Goal: Task Accomplishment & Management: Use online tool/utility

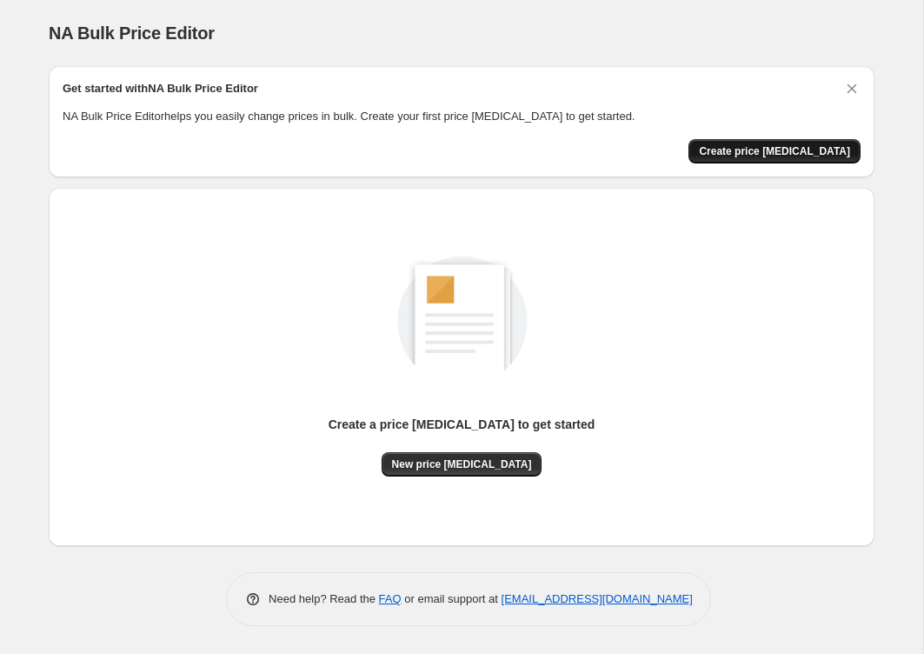
click at [749, 152] on span "Create price change job" at bounding box center [774, 151] width 151 height 14
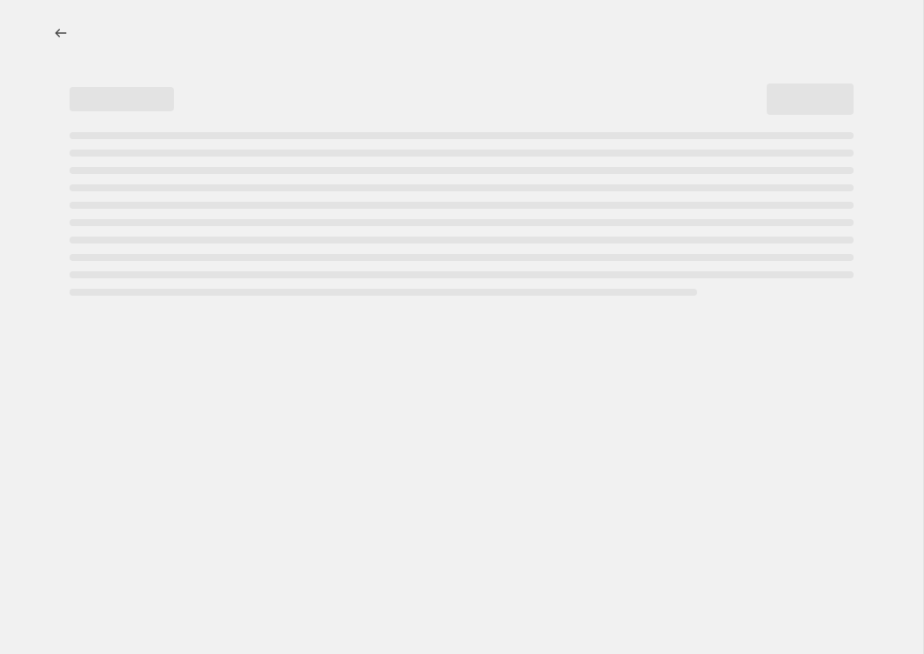
select select "percentage"
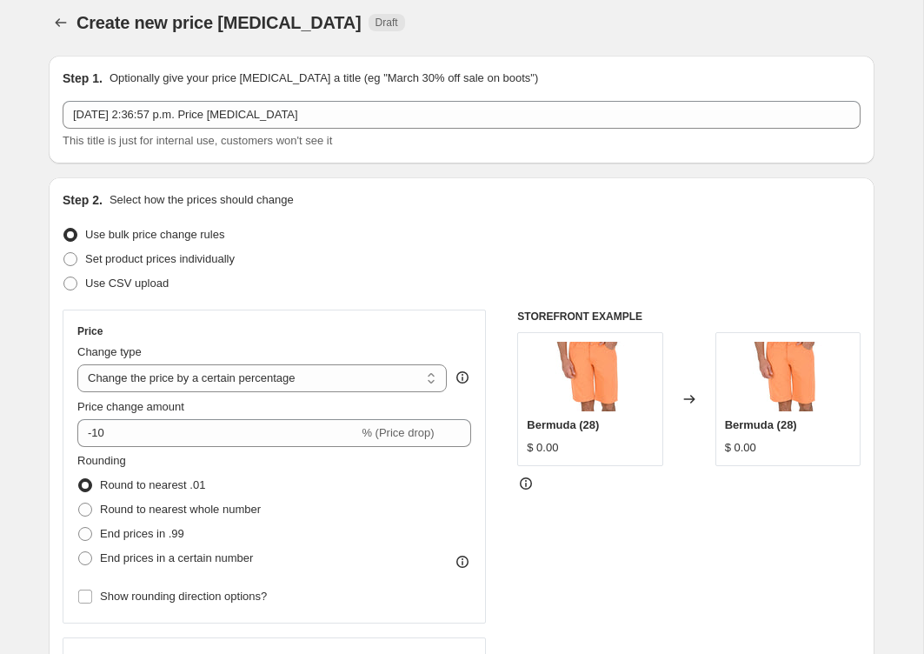
scroll to position [16, 0]
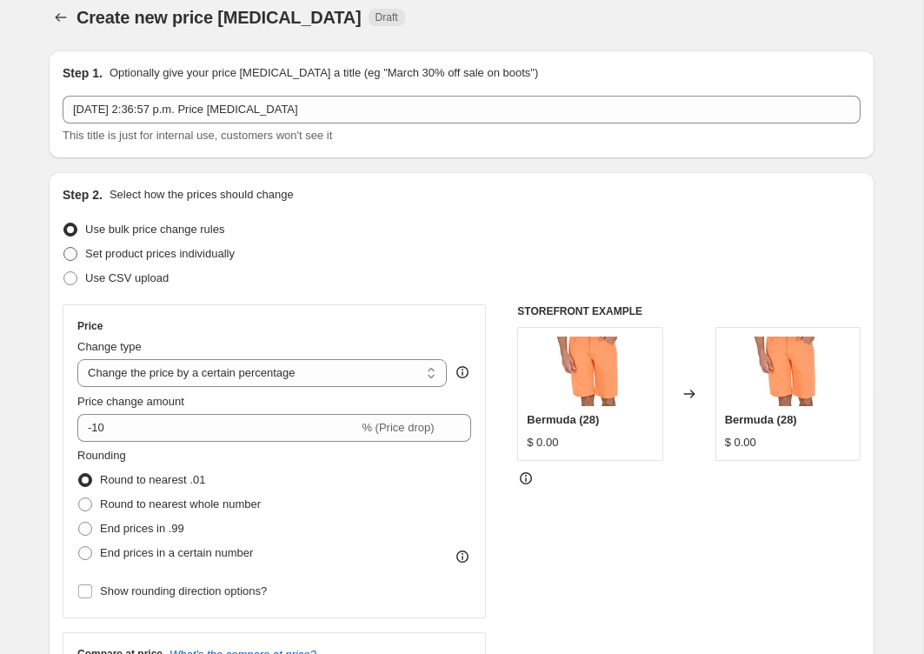
click at [192, 254] on span "Set product prices individually" at bounding box center [159, 253] width 149 height 13
click at [64, 248] on input "Set product prices individually" at bounding box center [63, 247] width 1 height 1
radio input "true"
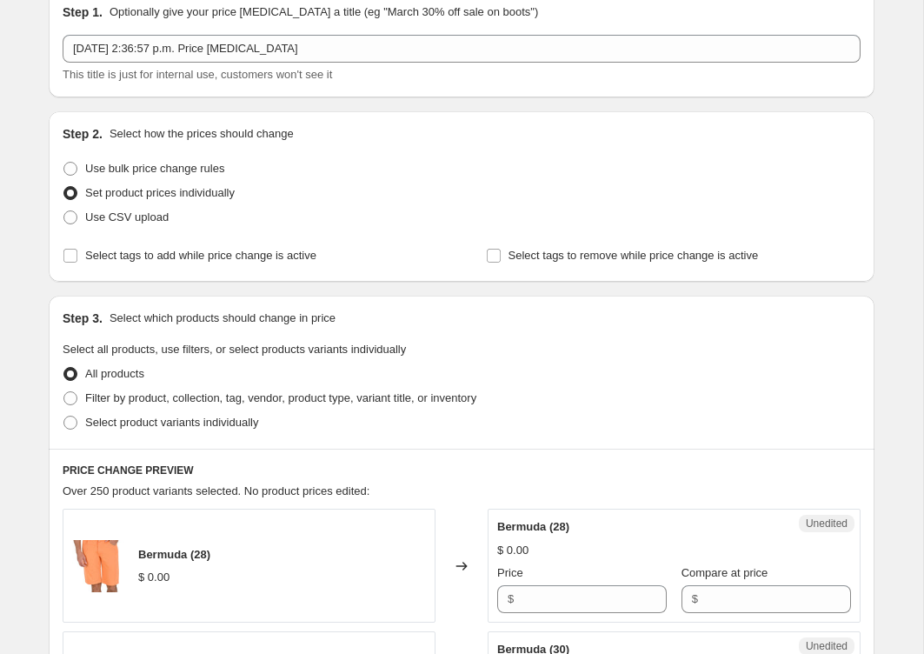
scroll to position [70, 0]
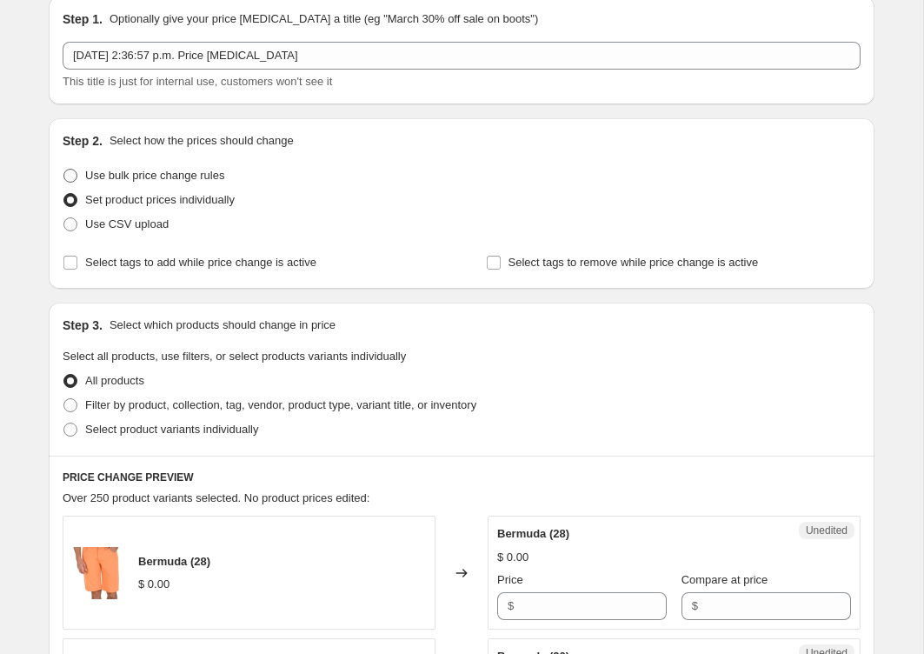
click at [170, 173] on span "Use bulk price change rules" at bounding box center [154, 175] width 139 height 13
click at [64, 169] on input "Use bulk price change rules" at bounding box center [63, 169] width 1 height 1
radio input "true"
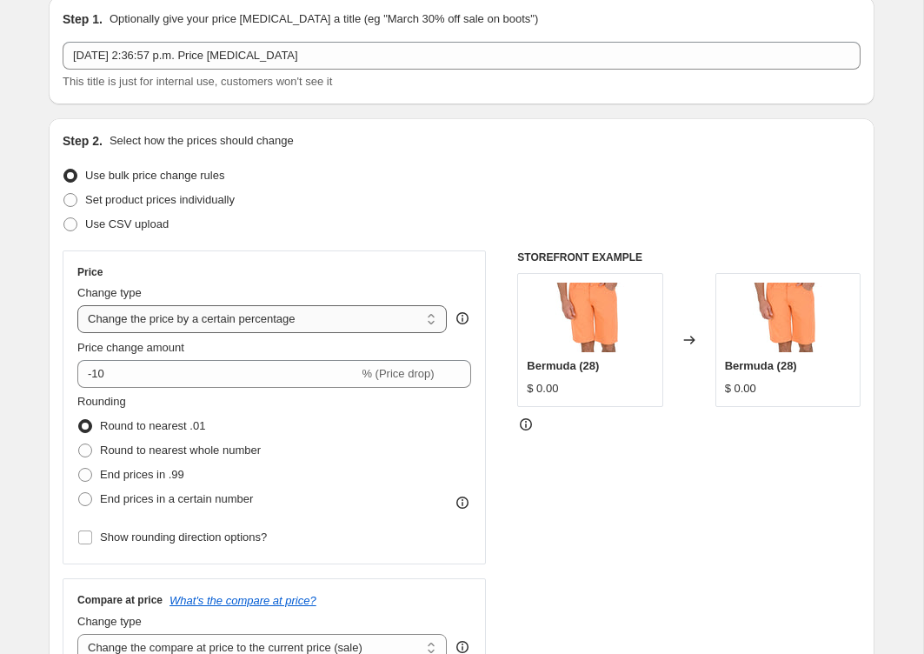
click at [224, 315] on select "Change the price to a certain amount Change the price by a certain amount Chang…" at bounding box center [261, 319] width 369 height 28
select select "to"
click at [77, 305] on select "Change the price to a certain amount Change the price by a certain amount Chang…" at bounding box center [261, 319] width 369 height 28
type input "80.00"
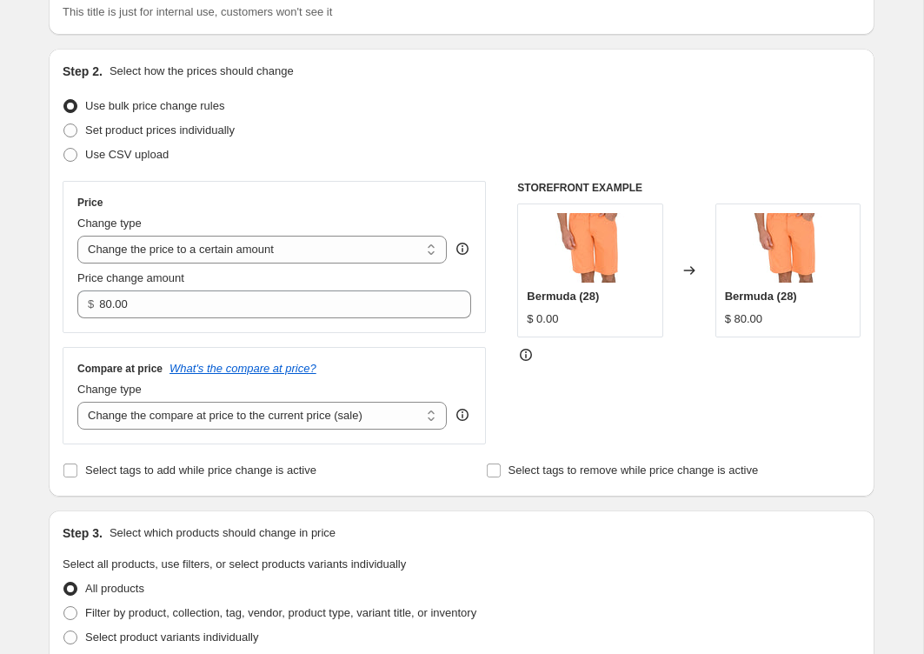
scroll to position [140, 0]
click at [66, 468] on input "Select tags to add while price change is active" at bounding box center [70, 469] width 14 height 14
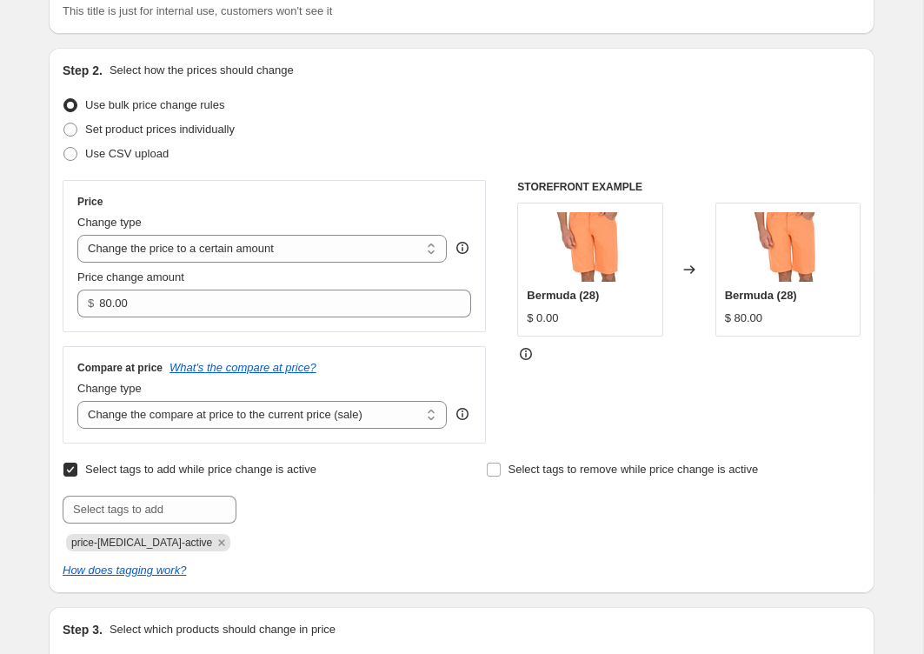
click at [68, 468] on input "Select tags to add while price change is active" at bounding box center [70, 469] width 14 height 14
checkbox input "false"
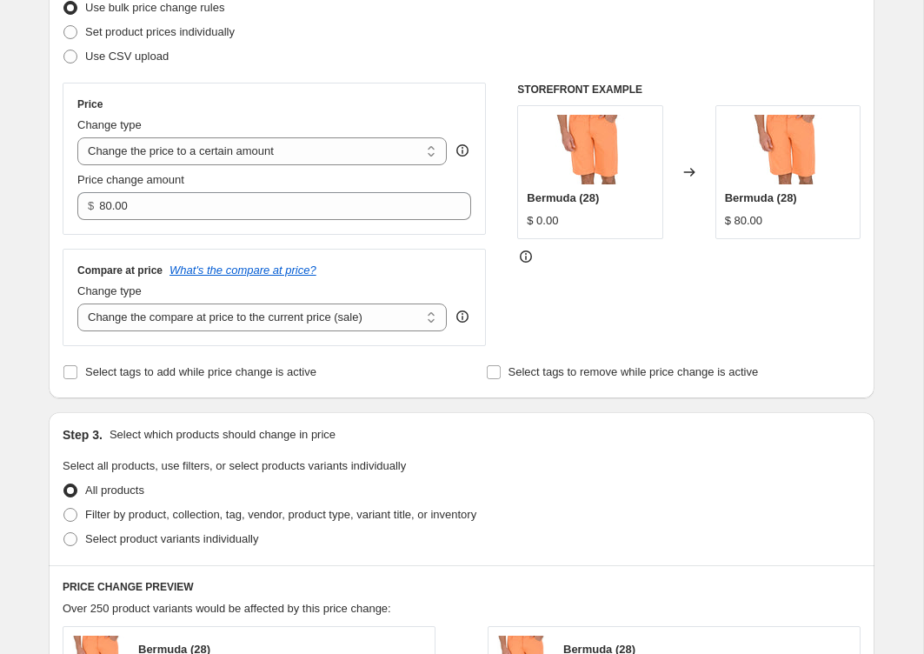
scroll to position [230, 0]
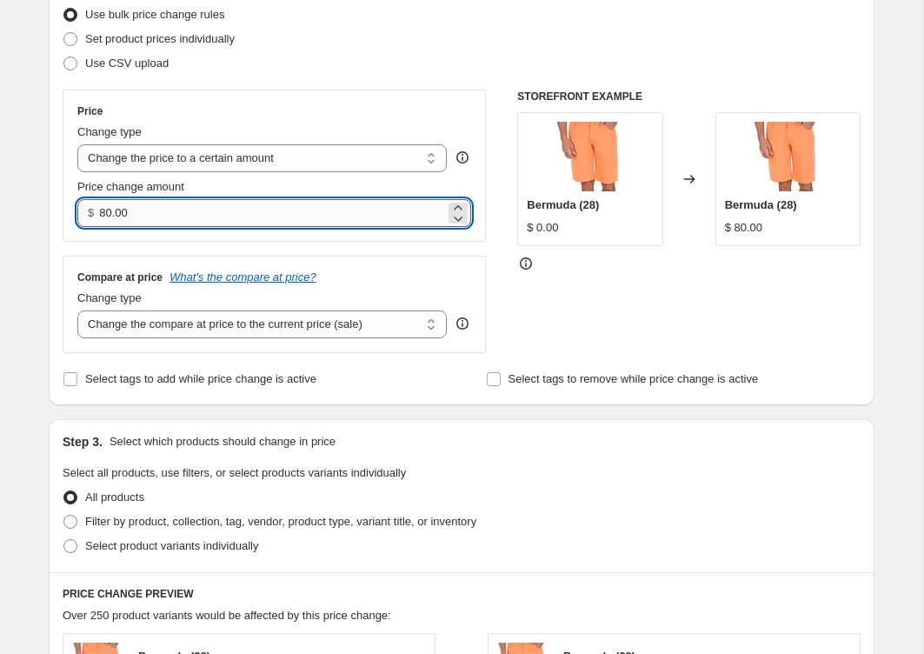
click at [204, 216] on input "80.00" at bounding box center [271, 213] width 345 height 28
drag, startPoint x: 204, startPoint y: 216, endPoint x: 90, endPoint y: 216, distance: 114.7
click at [90, 216] on div "$ 80.00" at bounding box center [274, 213] width 394 height 28
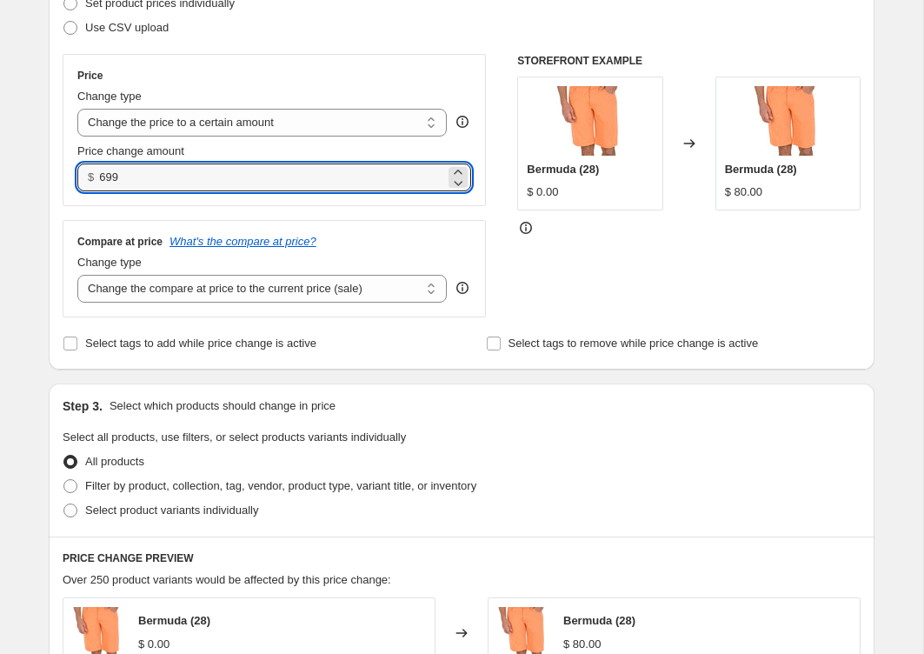
scroll to position [285, 0]
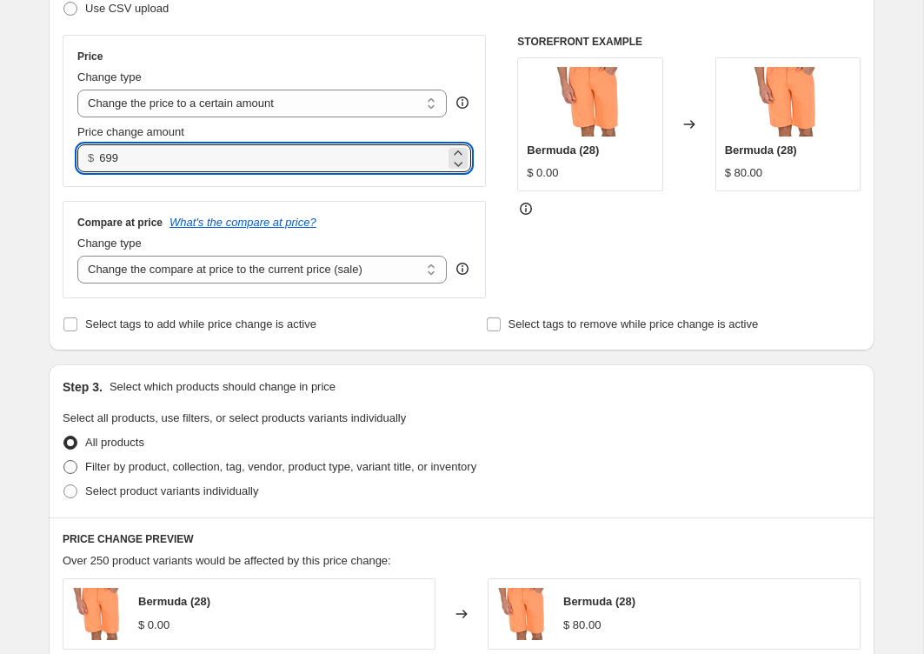
type input "699.00"
click at [70, 464] on span at bounding box center [70, 467] width 14 height 14
click at [64, 461] on input "Filter by product, collection, tag, vendor, product type, variant title, or inv…" at bounding box center [63, 460] width 1 height 1
radio input "true"
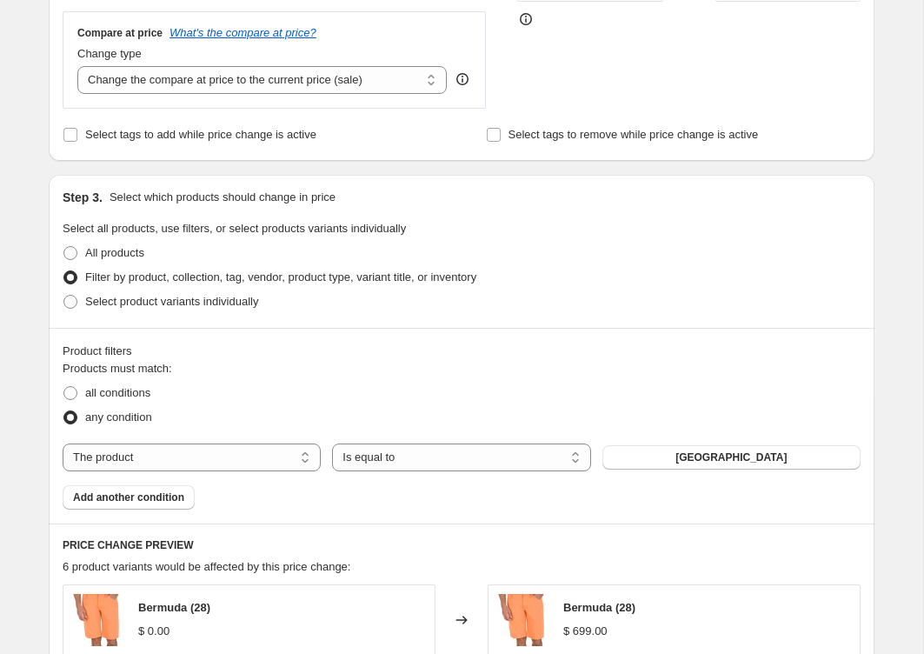
scroll to position [477, 0]
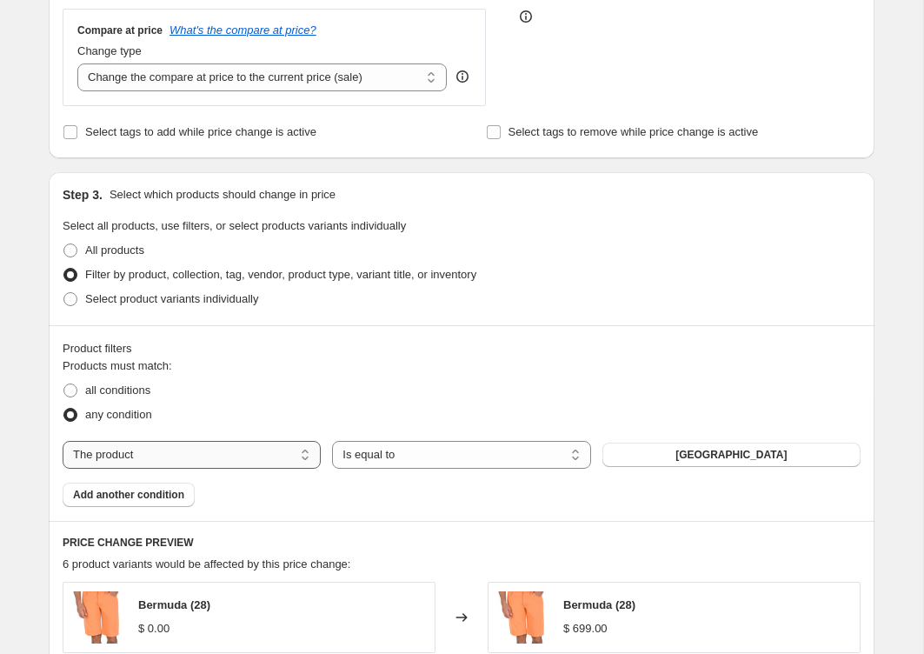
click at [120, 450] on select "The product The product's collection The product's tag The product's vendor The…" at bounding box center [192, 455] width 258 height 28
select select "collection"
click at [639, 451] on button "Bermudas" at bounding box center [731, 454] width 258 height 24
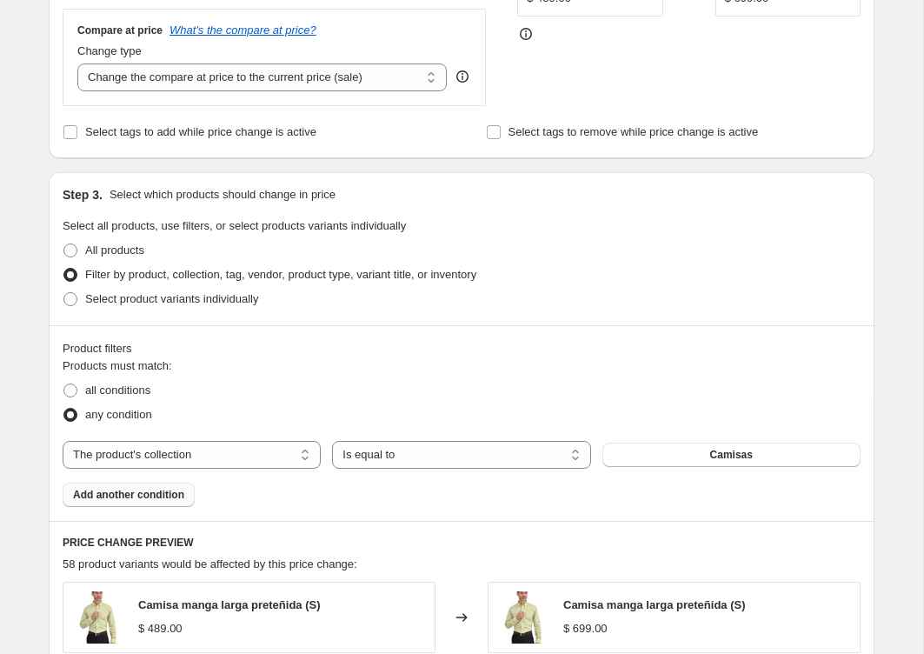
click at [176, 492] on span "Add another condition" at bounding box center [128, 495] width 111 height 14
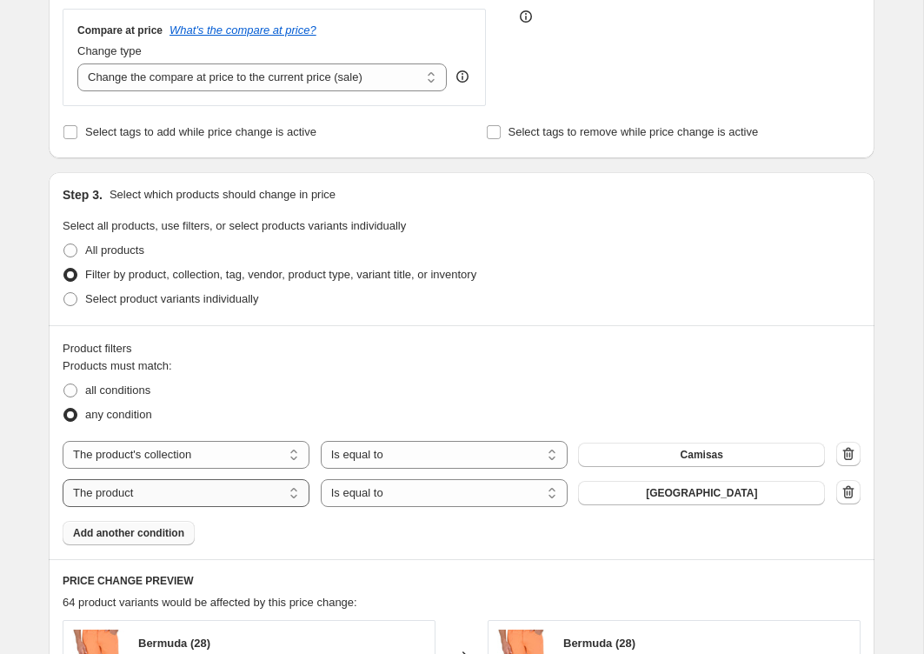
click at [254, 487] on select "The product The product's collection The product's tag The product's vendor The…" at bounding box center [186, 493] width 247 height 28
select select "collection"
click at [647, 495] on button "Bermudas" at bounding box center [701, 493] width 247 height 24
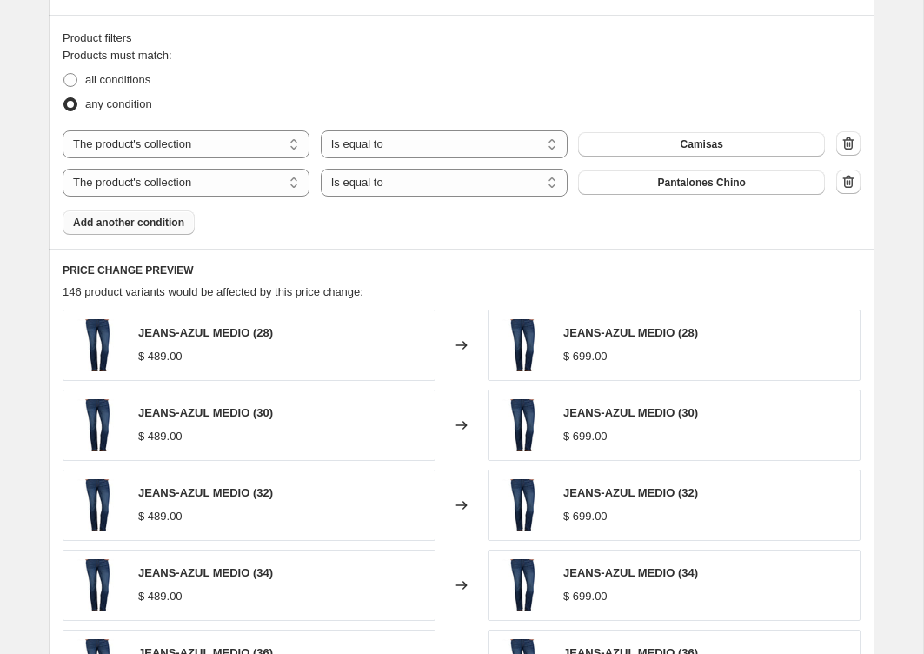
scroll to position [787, 0]
click at [174, 222] on span "Add another condition" at bounding box center [128, 223] width 111 height 14
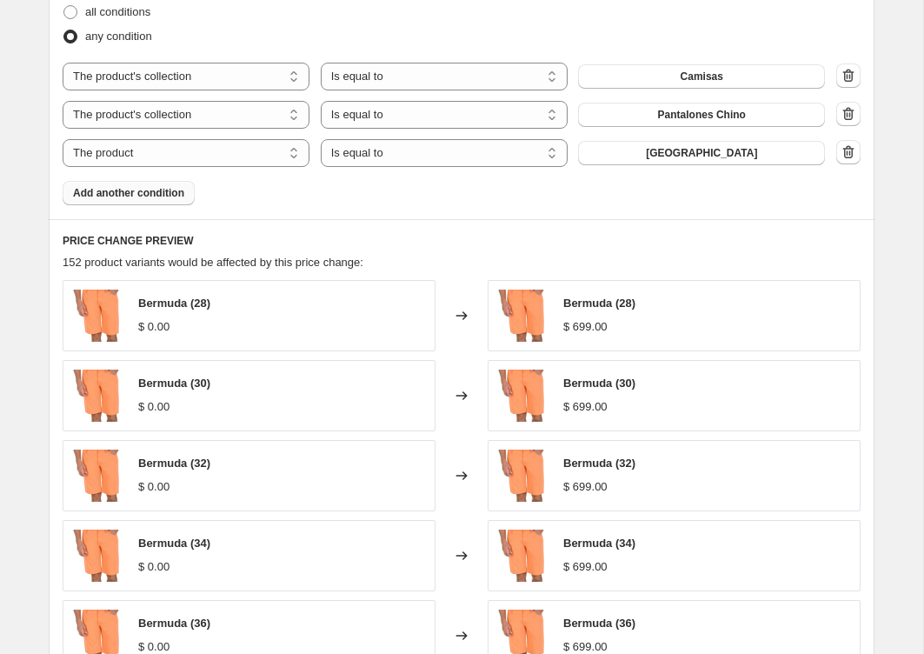
scroll to position [864, 0]
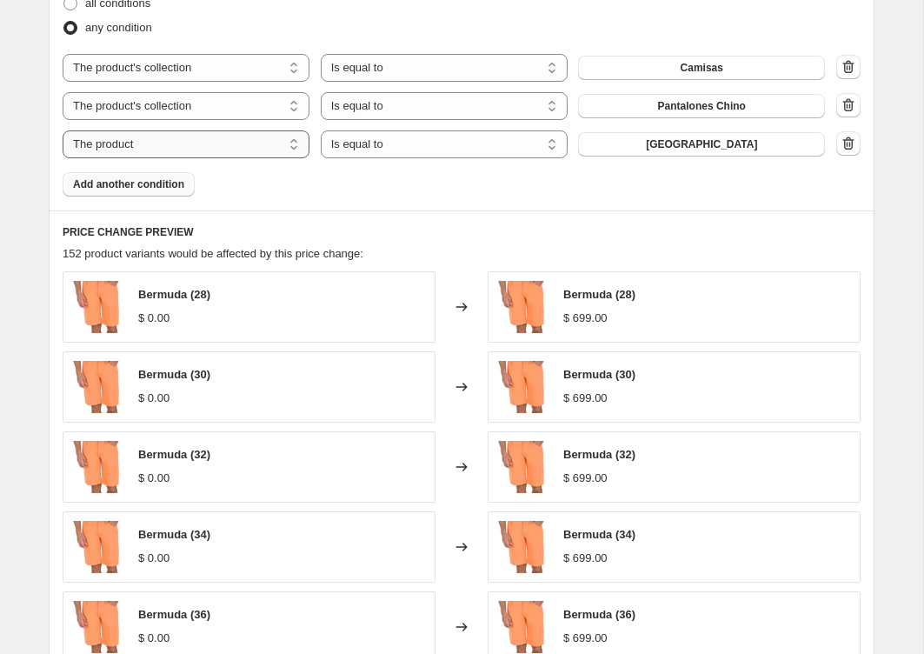
click at [276, 143] on select "The product The product's collection The product's tag The product's vendor The…" at bounding box center [186, 144] width 247 height 28
select select "collection"
click at [653, 143] on button "Bermudas" at bounding box center [701, 144] width 247 height 24
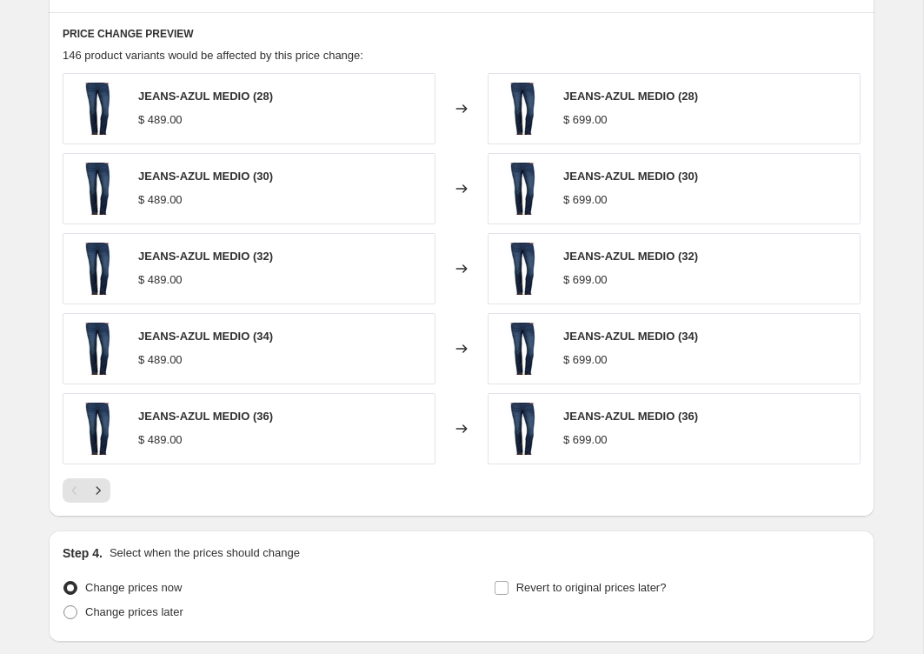
scroll to position [1188, 0]
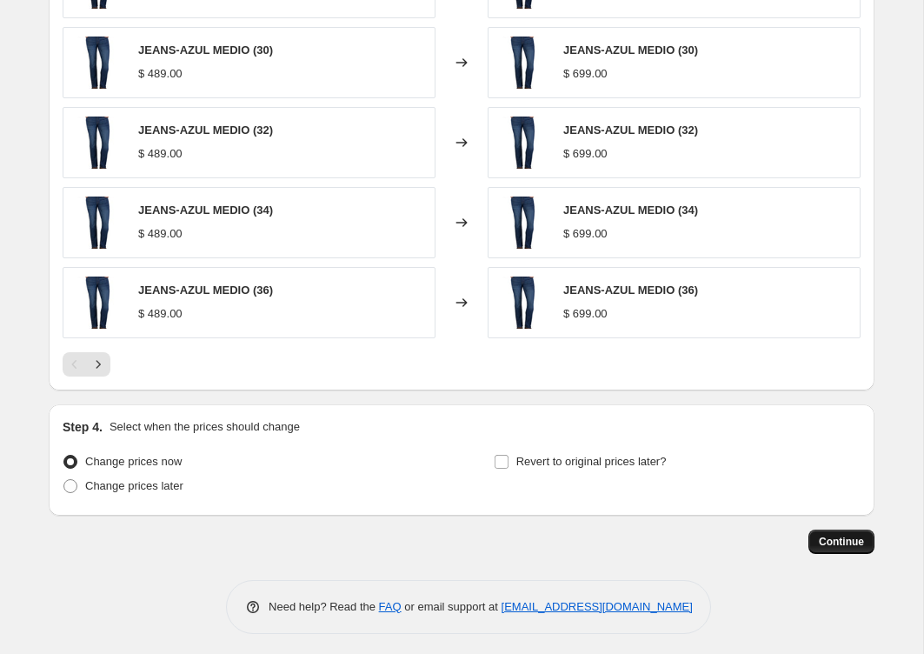
click at [848, 537] on span "Continue" at bounding box center [841, 542] width 45 height 14
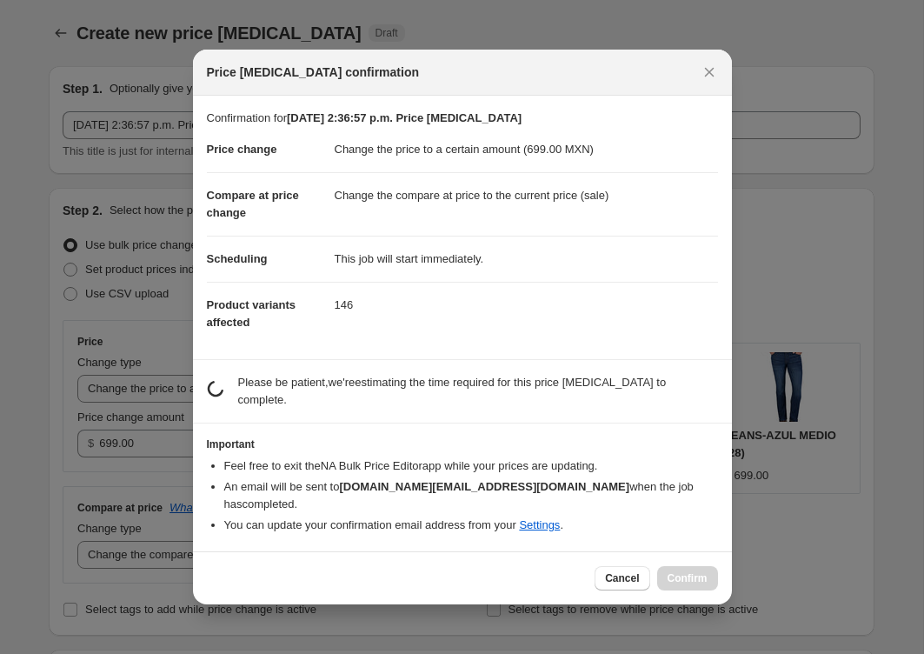
scroll to position [0, 0]
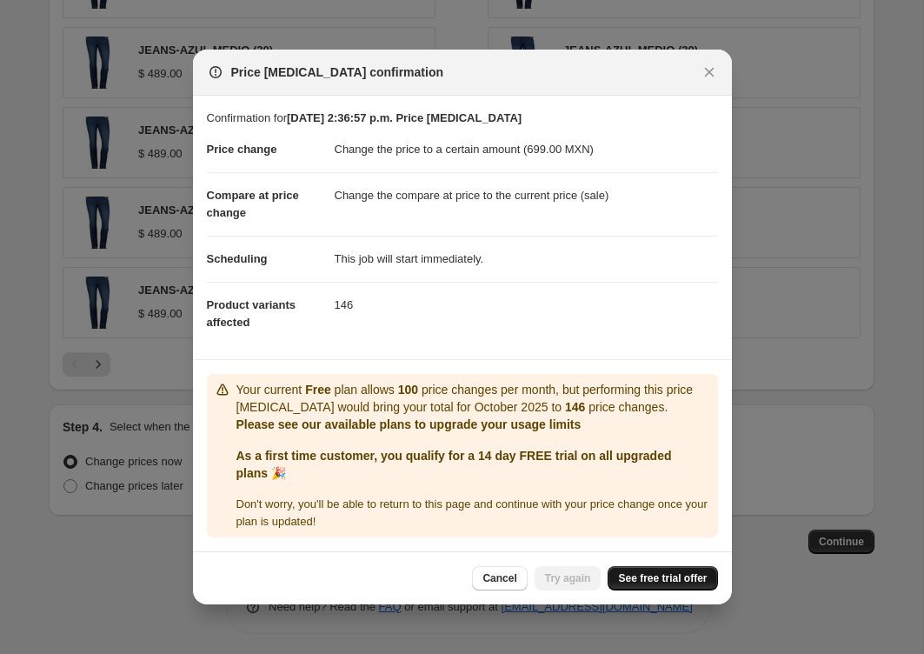
click at [644, 581] on span "See free trial offer" at bounding box center [662, 578] width 89 height 14
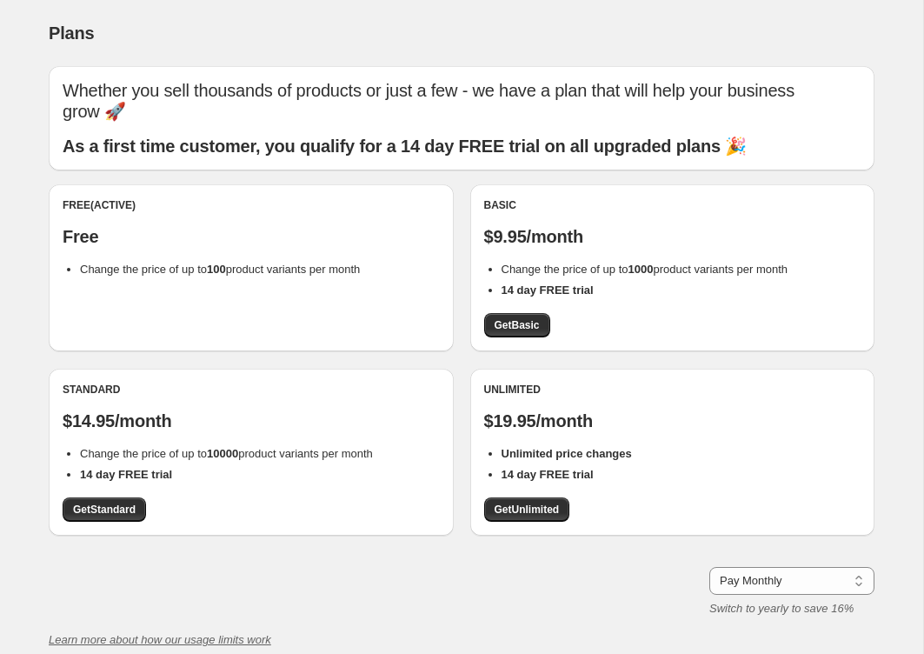
click at [363, 262] on div "Free (Active) Free Change the price of up to 100 product variants per month" at bounding box center [251, 267] width 405 height 167
click at [608, 282] on li "14 day FREE trial" at bounding box center [681, 290] width 360 height 17
click at [524, 318] on span "Get Basic" at bounding box center [517, 325] width 45 height 14
